Goal: Information Seeking & Learning: Find specific fact

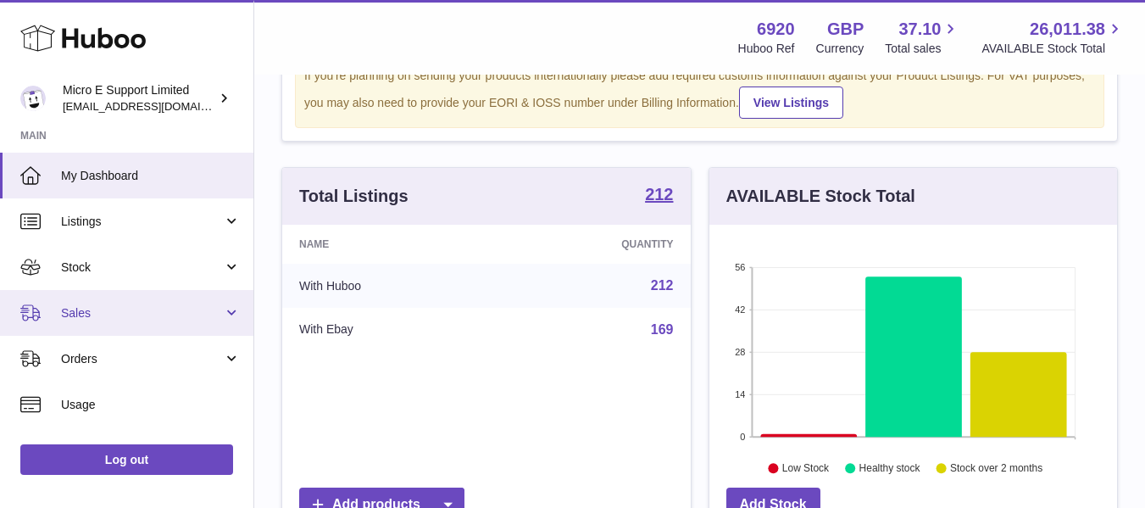
click at [147, 319] on span "Sales" at bounding box center [142, 313] width 162 height 16
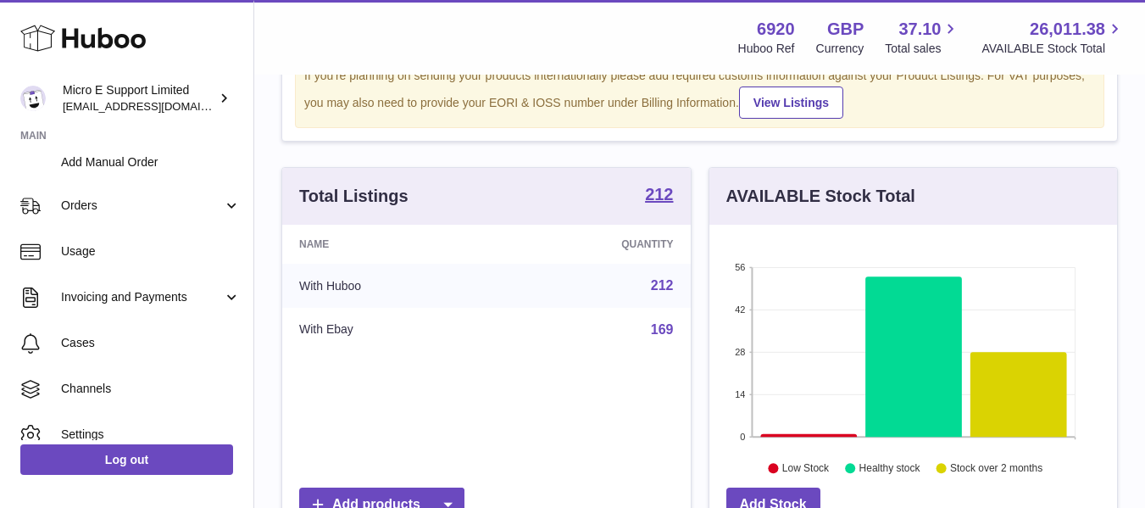
scroll to position [241, 0]
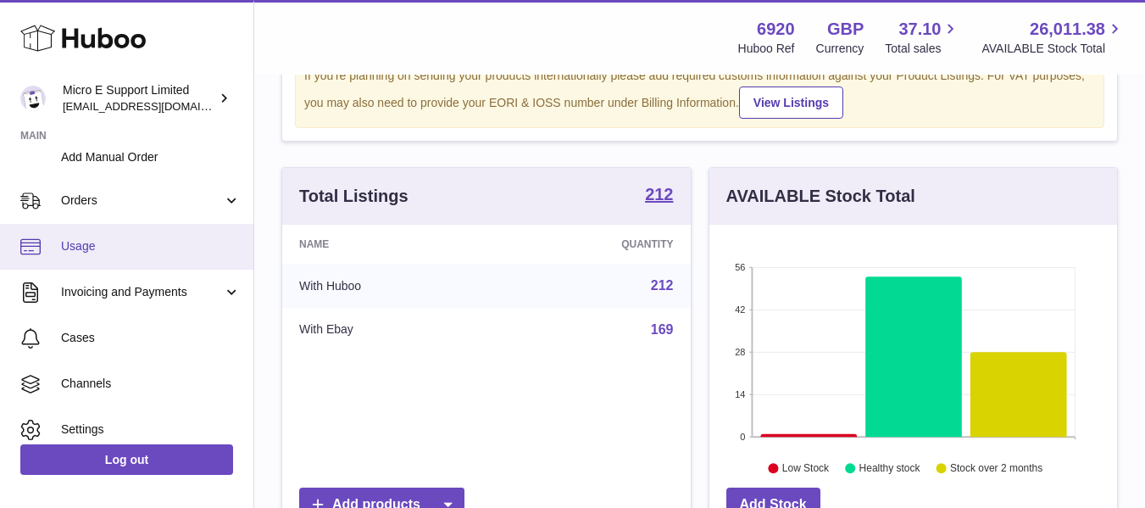
click at [116, 239] on span "Usage" at bounding box center [151, 246] width 180 height 16
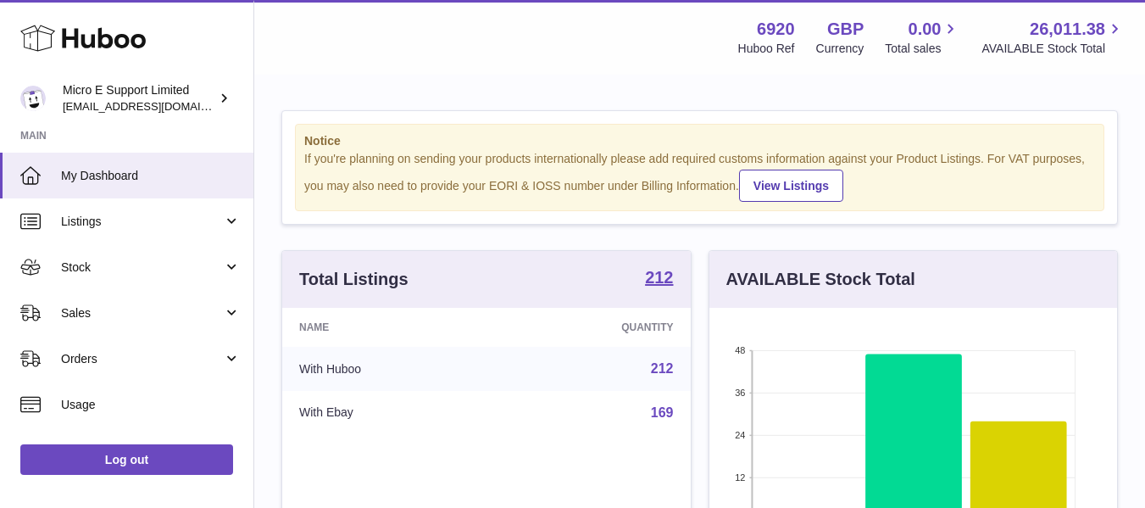
scroll to position [264, 408]
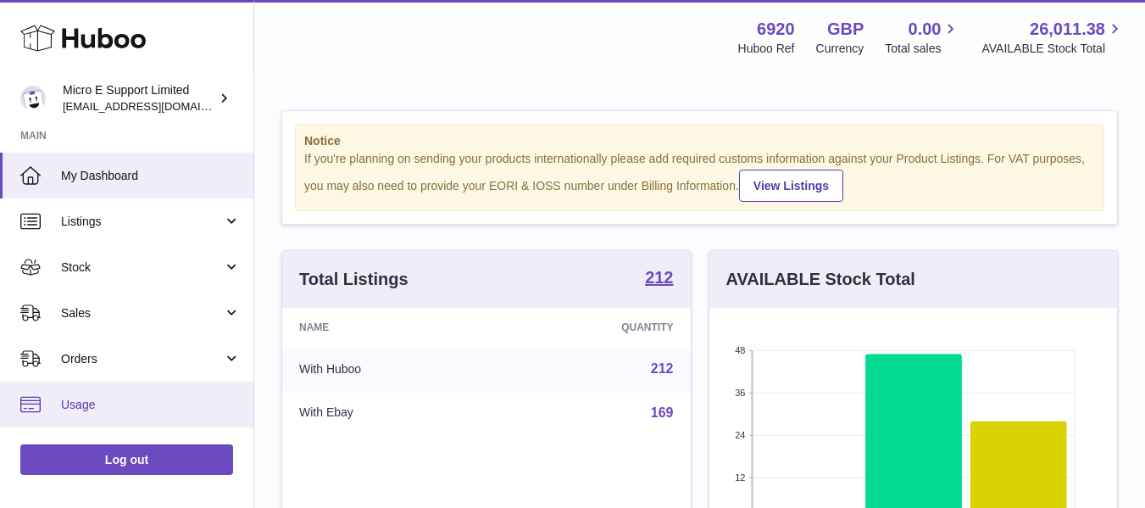
click at [110, 409] on span "Usage" at bounding box center [151, 405] width 180 height 16
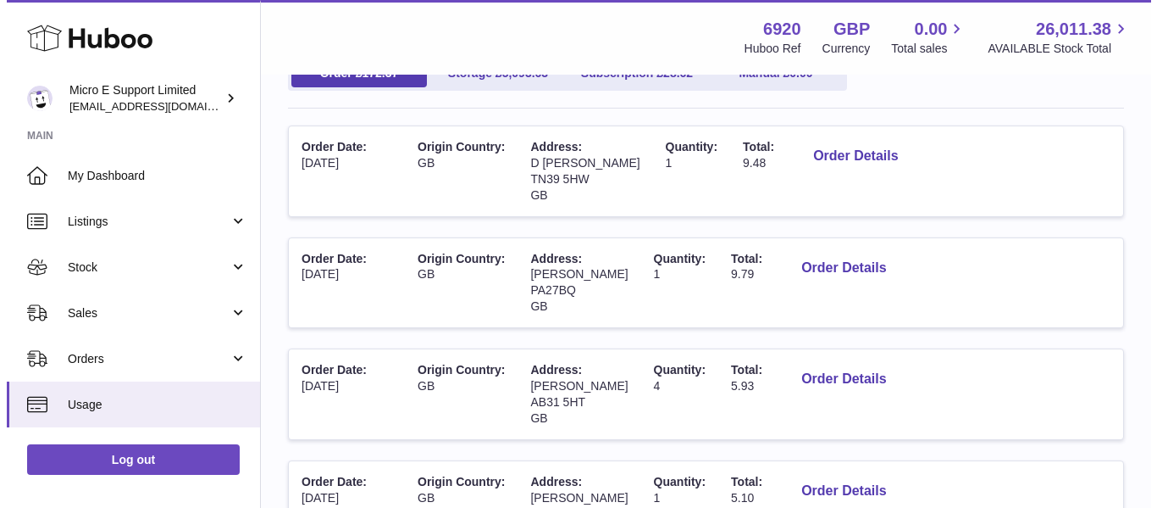
scroll to position [220, 0]
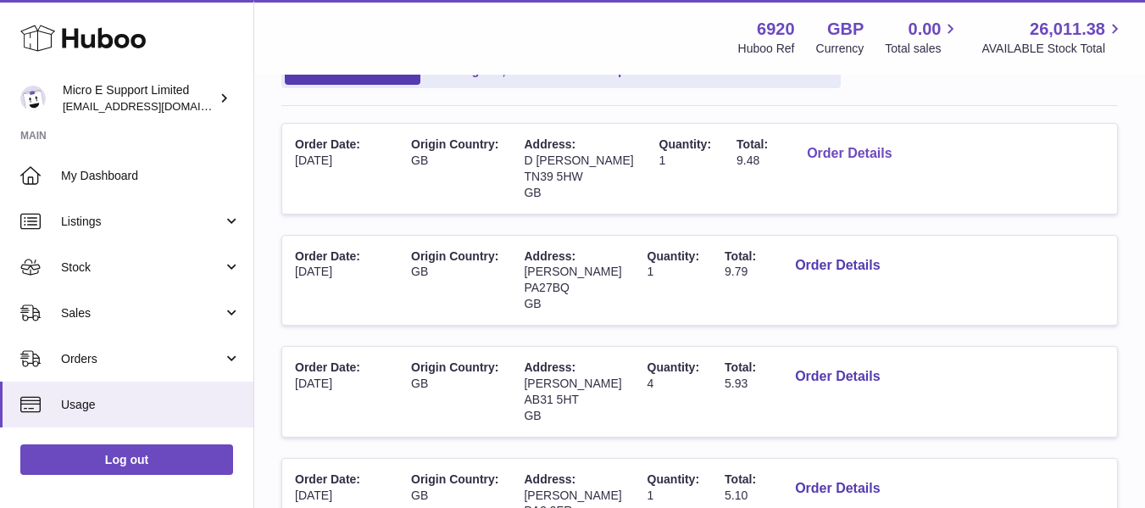
click at [844, 150] on button "Order Details" at bounding box center [849, 153] width 112 height 35
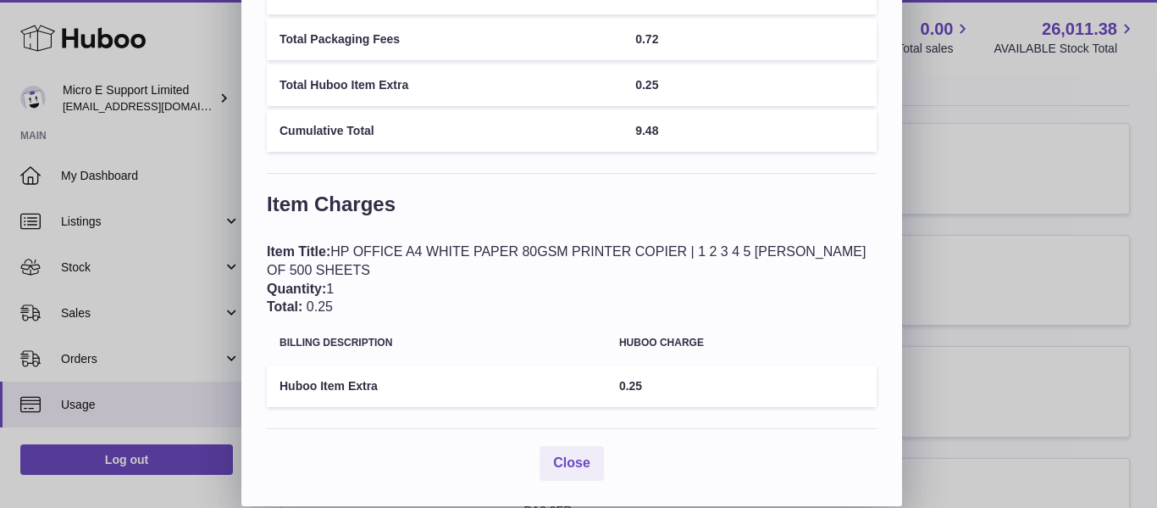
scroll to position [0, 0]
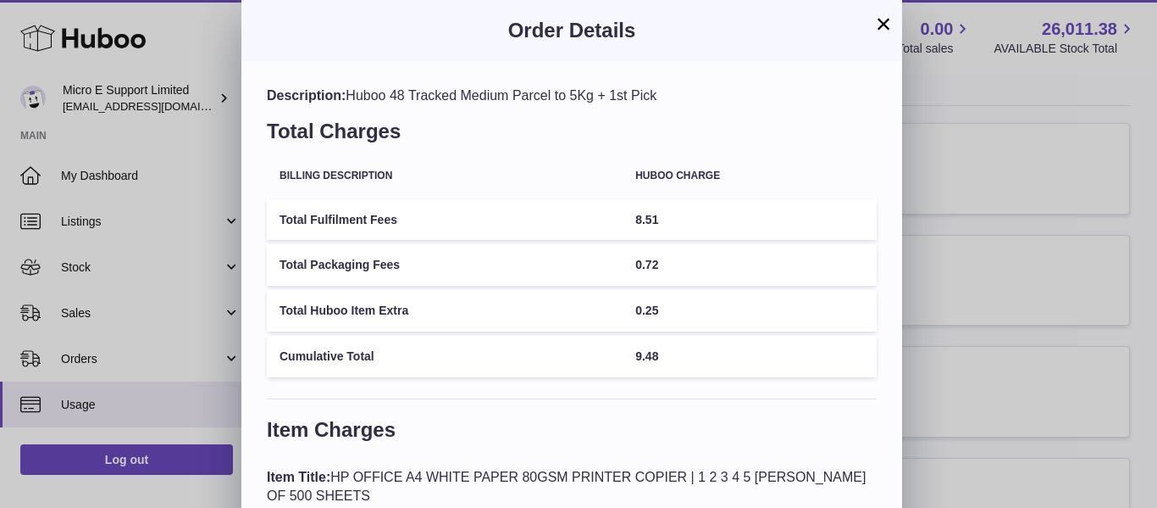
click at [882, 29] on button "×" at bounding box center [884, 24] width 20 height 20
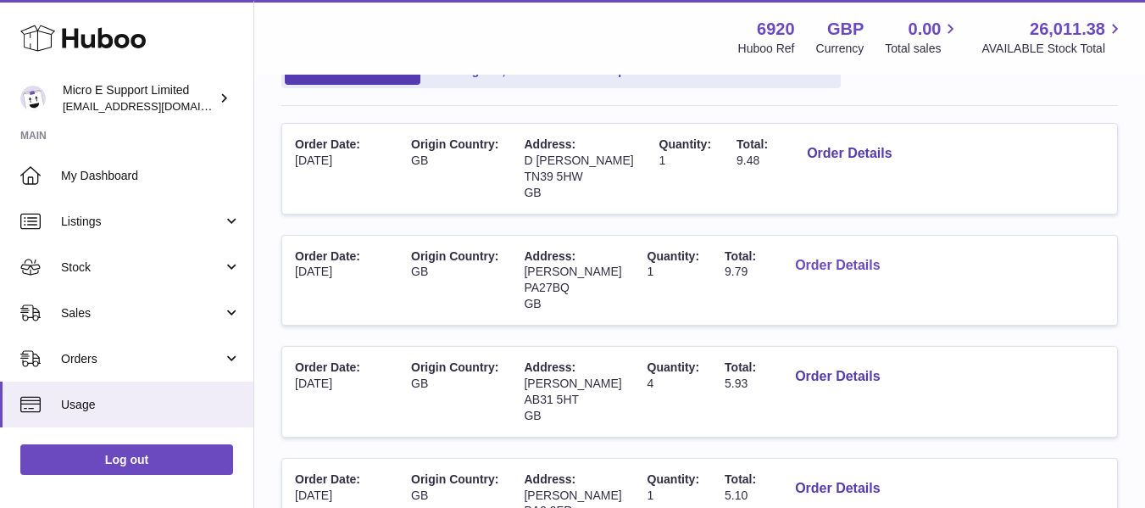
click at [823, 264] on button "Order Details" at bounding box center [837, 265] width 112 height 35
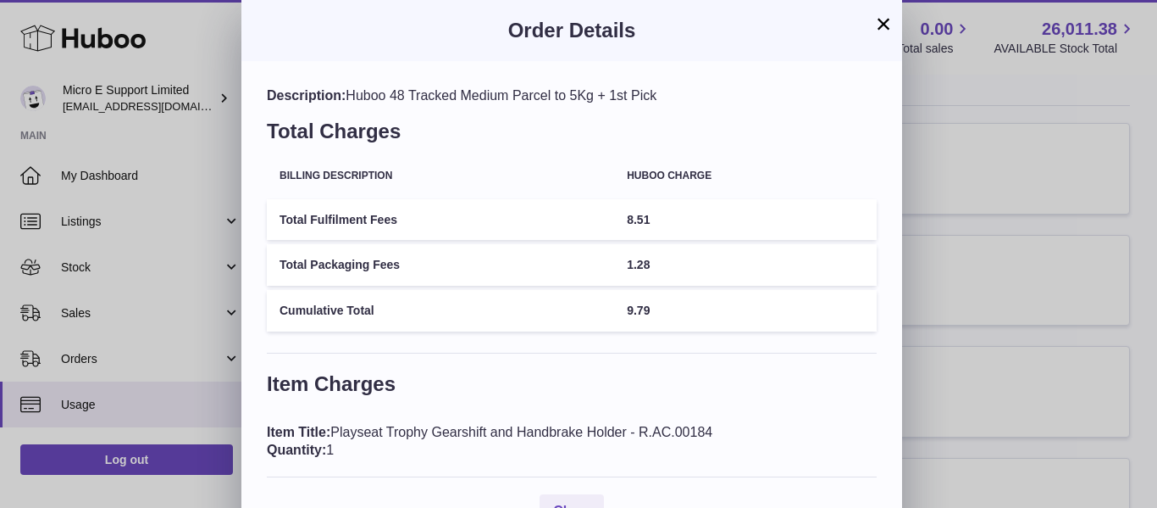
click at [881, 24] on button "×" at bounding box center [884, 24] width 20 height 20
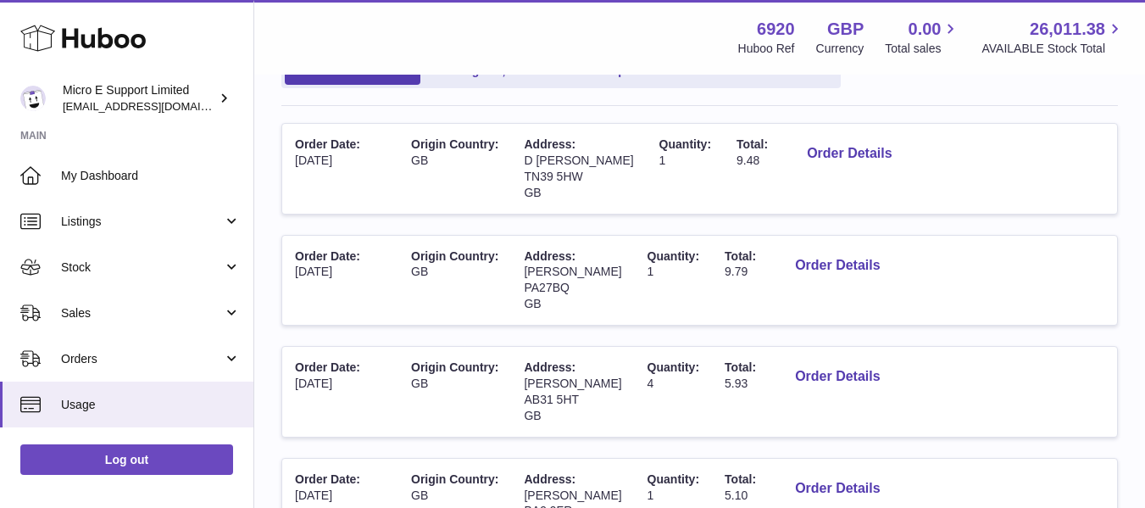
click at [547, 172] on span "TN39 5HW" at bounding box center [553, 176] width 58 height 14
copy span "TN39 5HW"
